Goal: Transaction & Acquisition: Purchase product/service

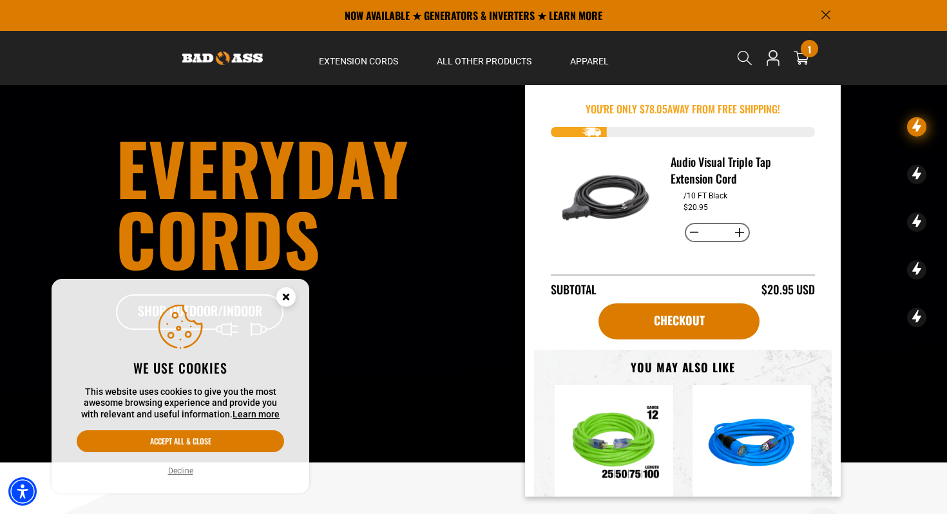
click at [290, 289] on circle "Close this option" at bounding box center [285, 296] width 19 height 19
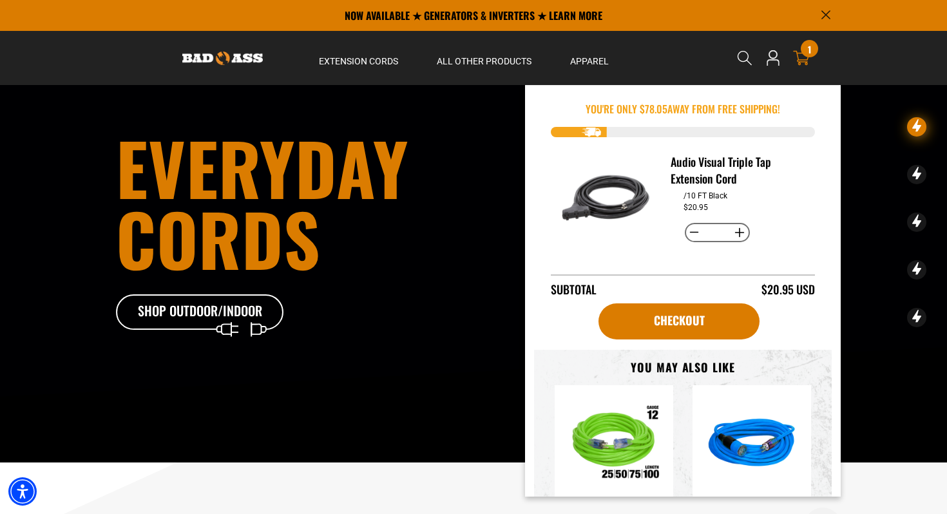
click at [808, 47] on span "1" at bounding box center [809, 49] width 3 height 10
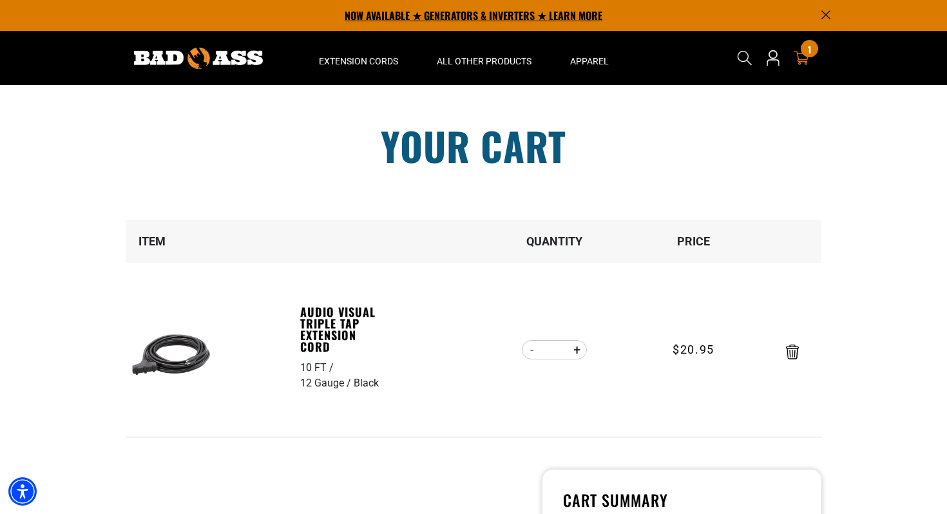
click at [446, 14] on p "NOW AVAILABLE ★ GENERATORS & INVERTERS ★ LEARN MORE" at bounding box center [473, 15] width 715 height 31
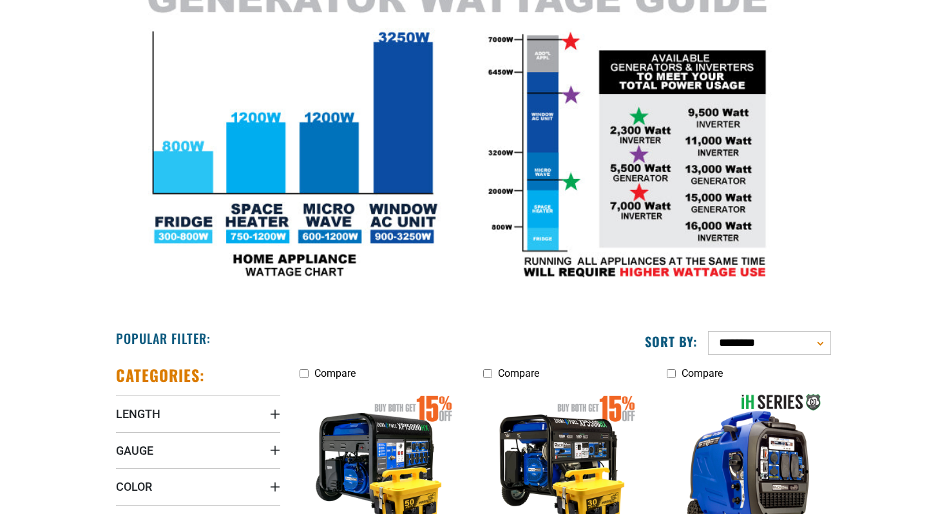
scroll to position [397, 0]
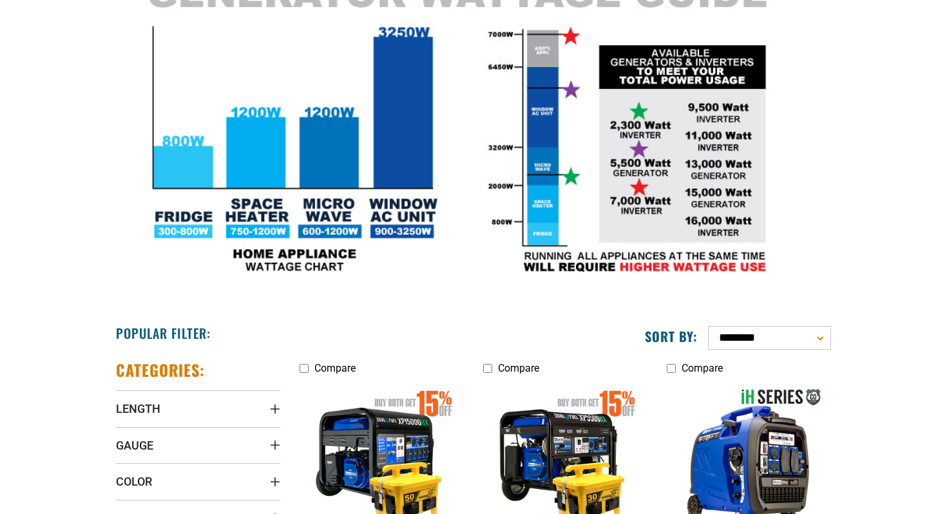
click at [468, 126] on img at bounding box center [473, 122] width 947 height 386
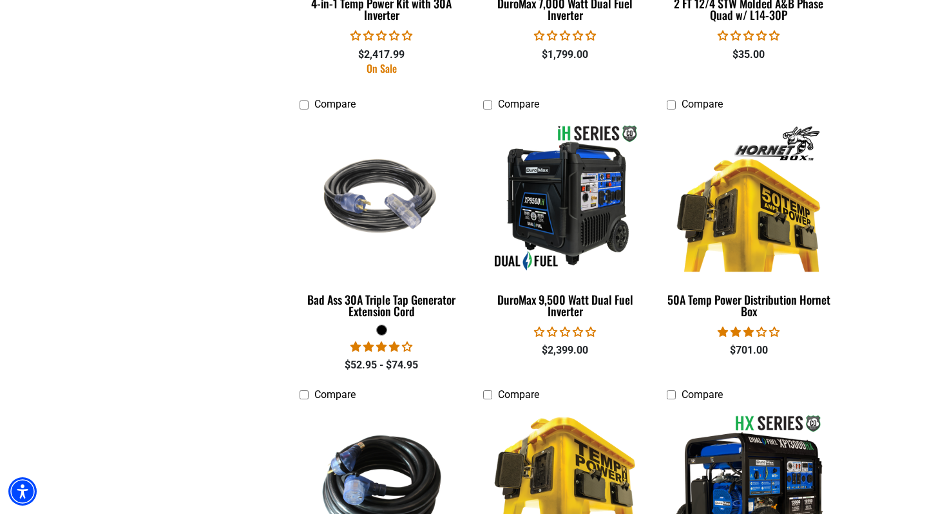
scroll to position [1819, 0]
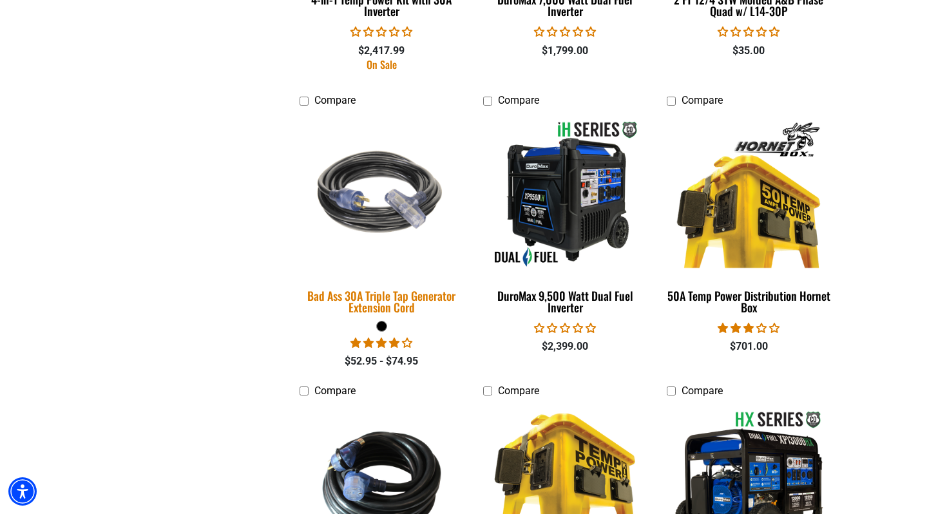
click at [368, 298] on div "Bad Ass 30A Triple Tap Generator Extension Cord" at bounding box center [381, 301] width 164 height 23
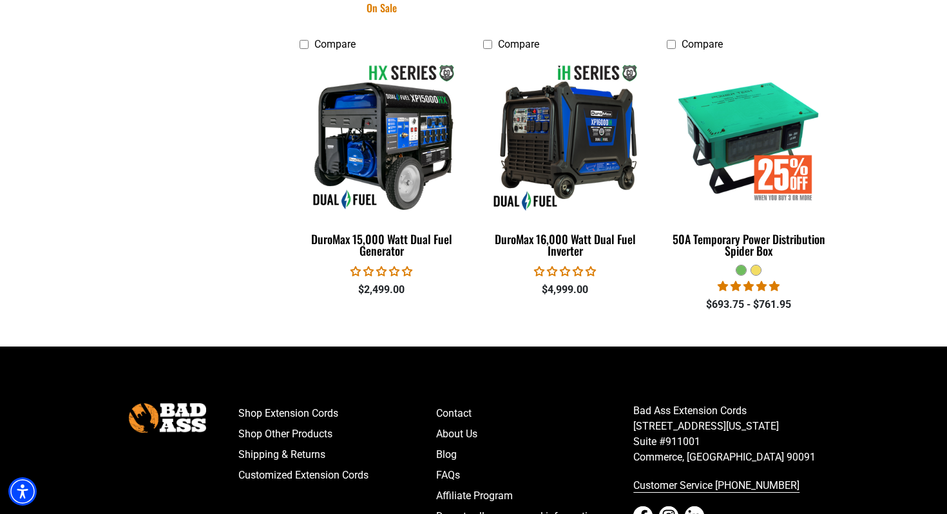
scroll to position [2761, 0]
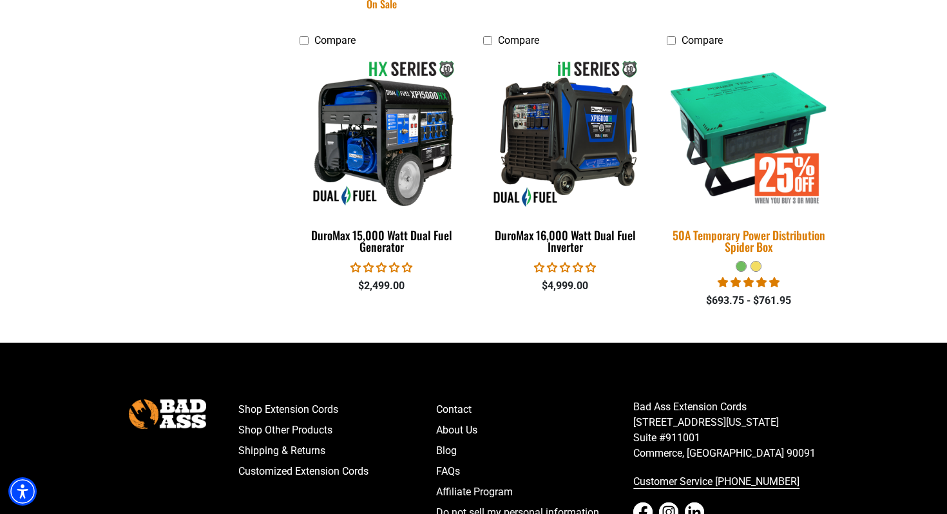
click at [746, 120] on img at bounding box center [748, 133] width 180 height 165
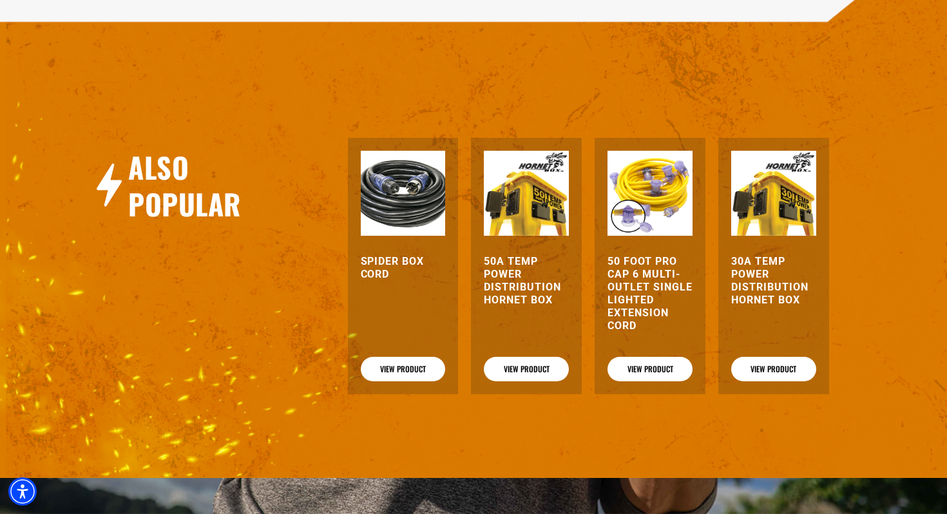
scroll to position [1454, 0]
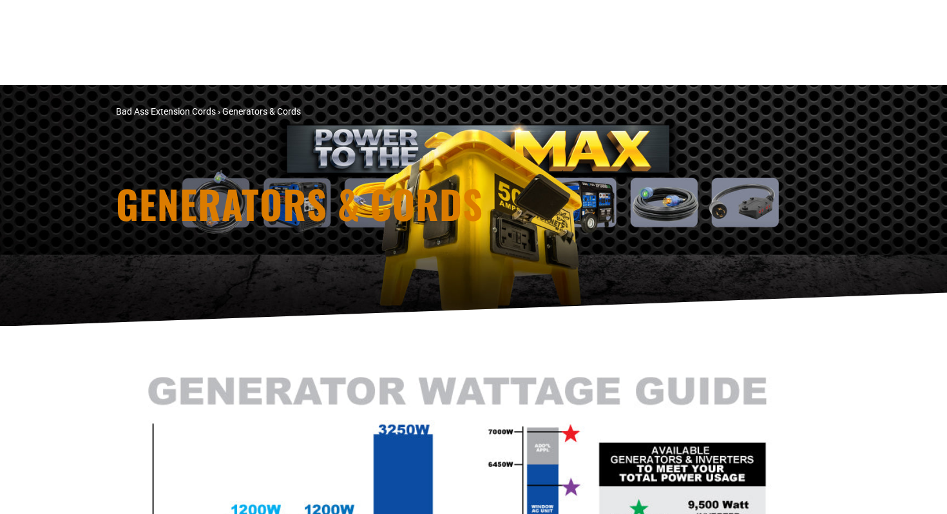
scroll to position [2728, 0]
